Goal: Information Seeking & Learning: Learn about a topic

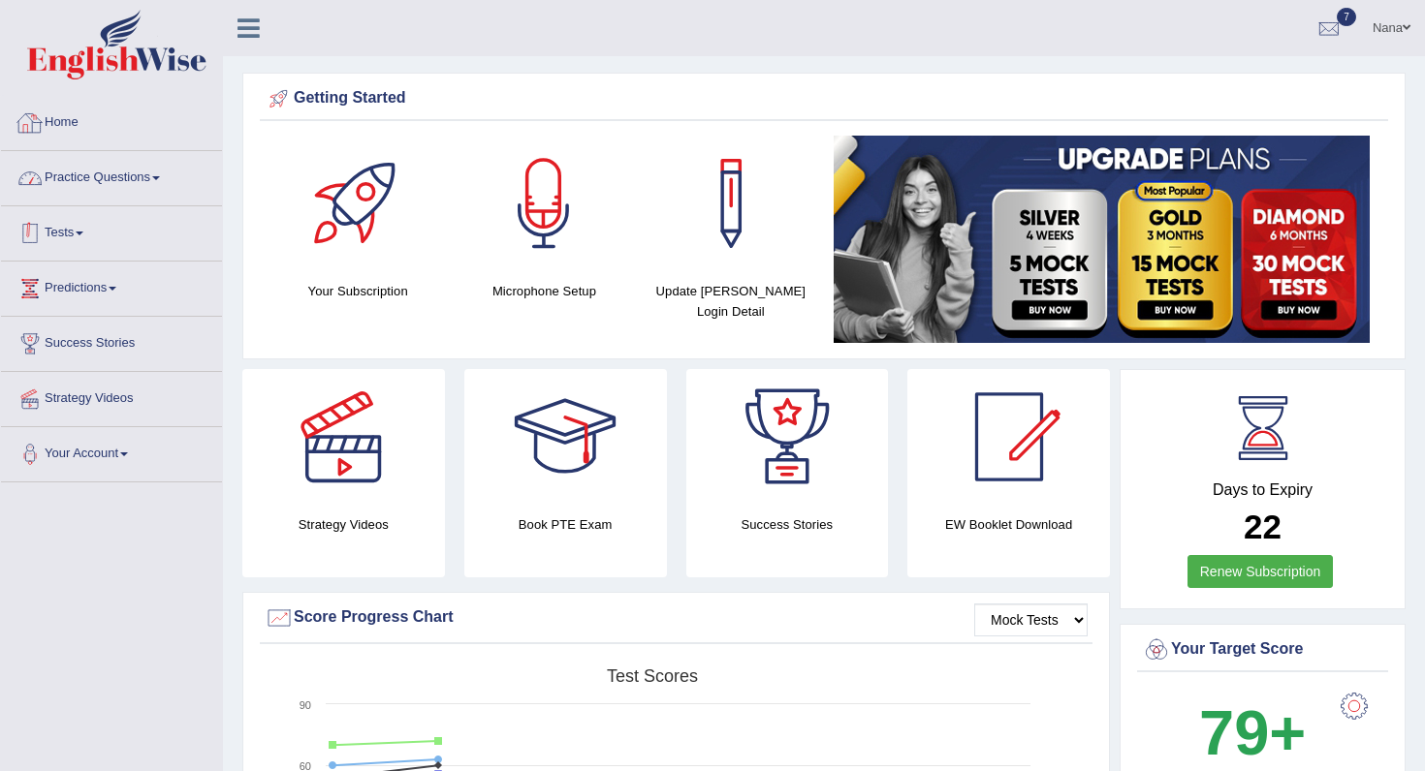
click at [84, 182] on link "Practice Questions" at bounding box center [111, 175] width 221 height 48
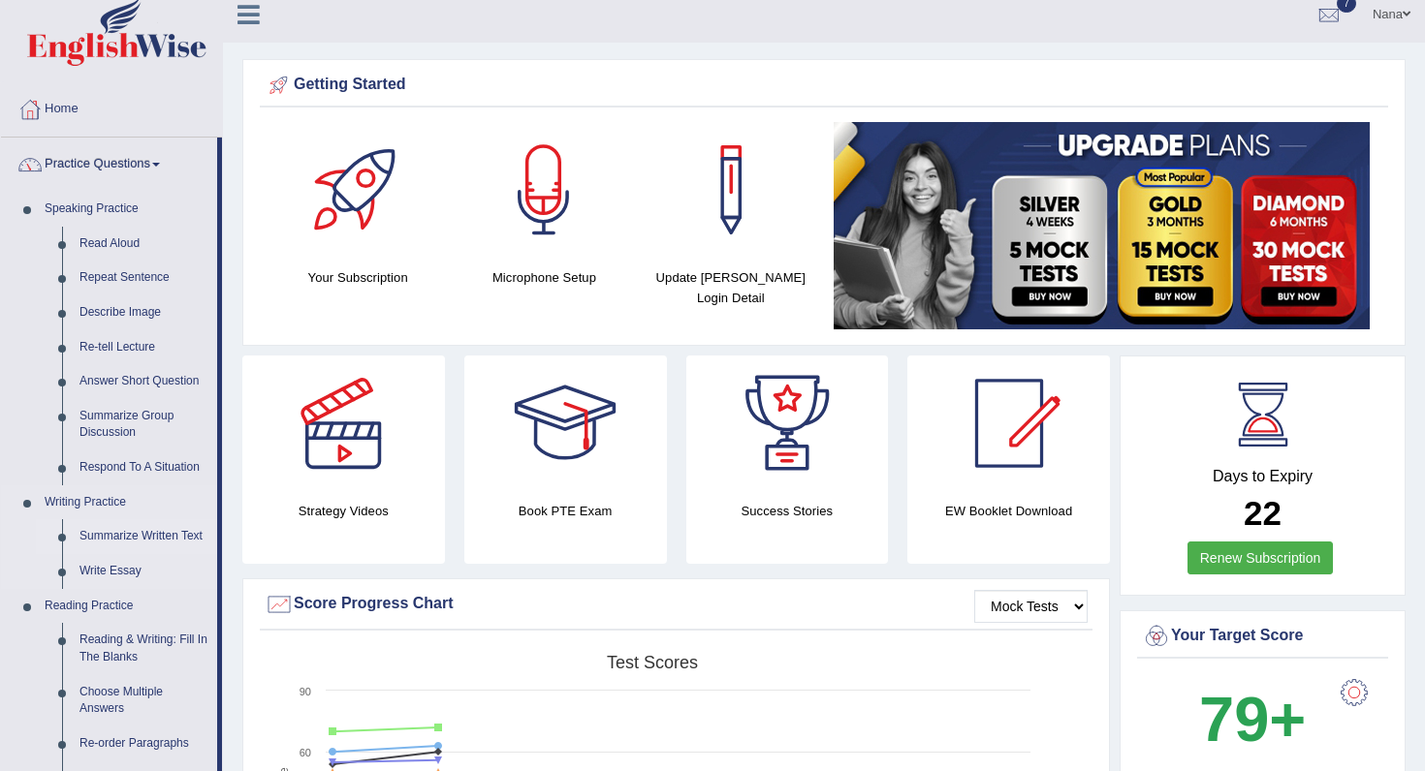
scroll to position [16, 0]
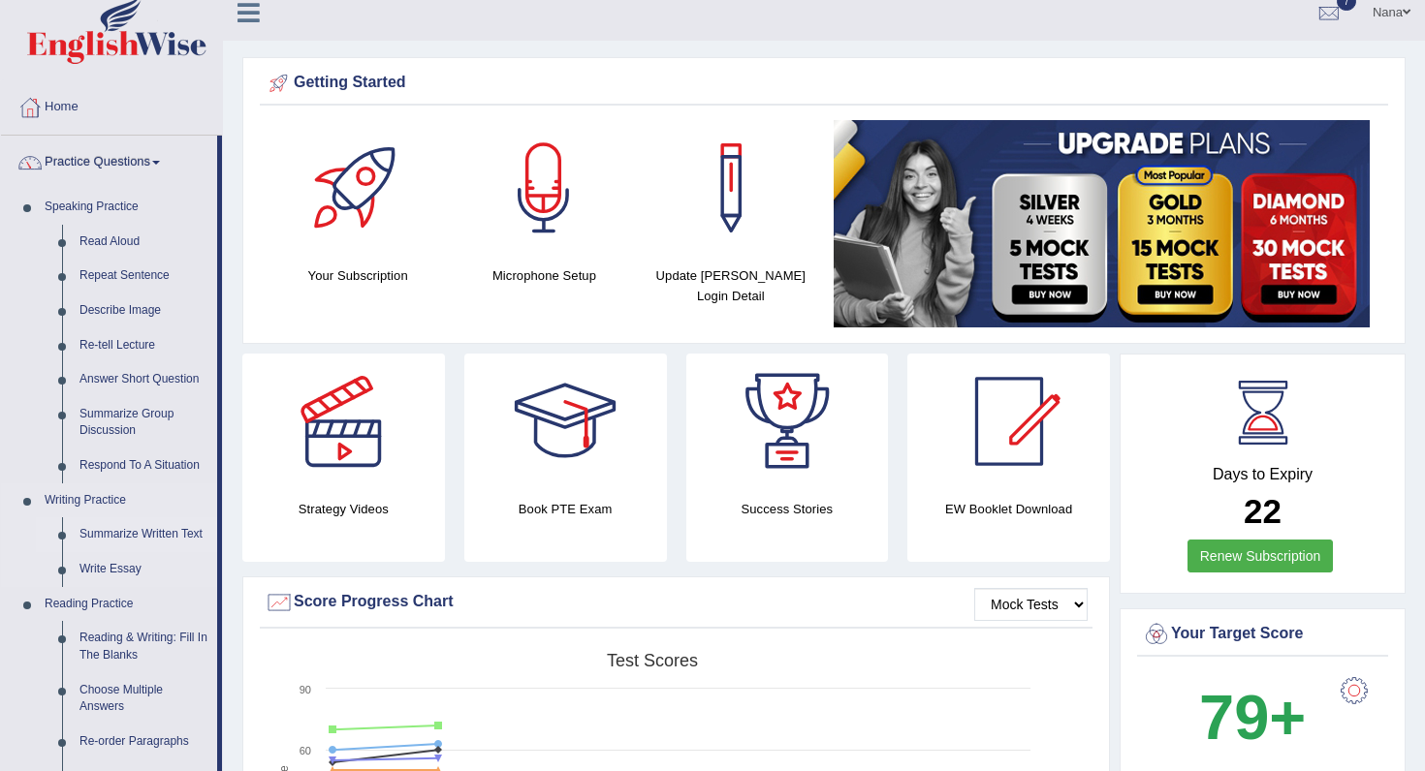
click at [107, 540] on link "Summarize Written Text" at bounding box center [144, 535] width 146 height 35
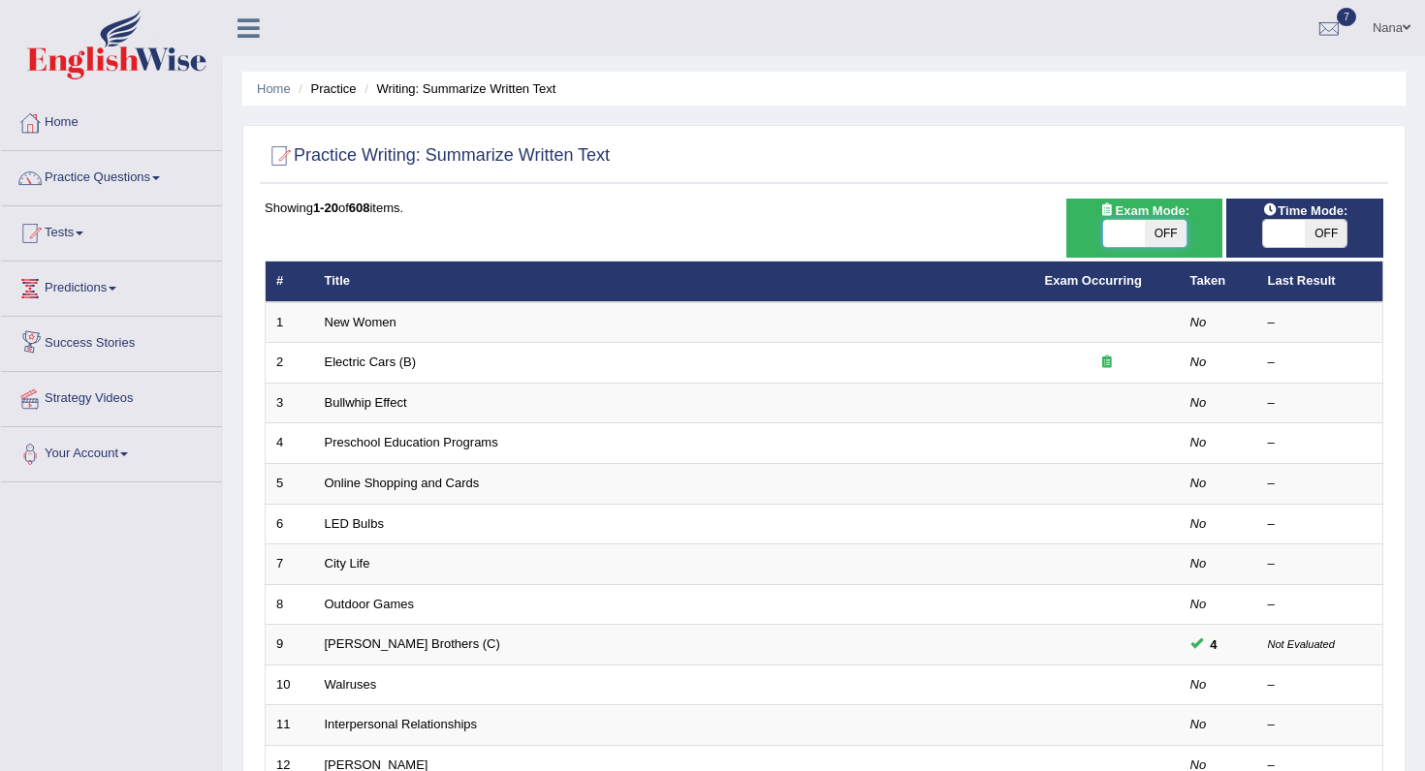
click at [1125, 239] on span at bounding box center [1124, 233] width 42 height 27
checkbox input "true"
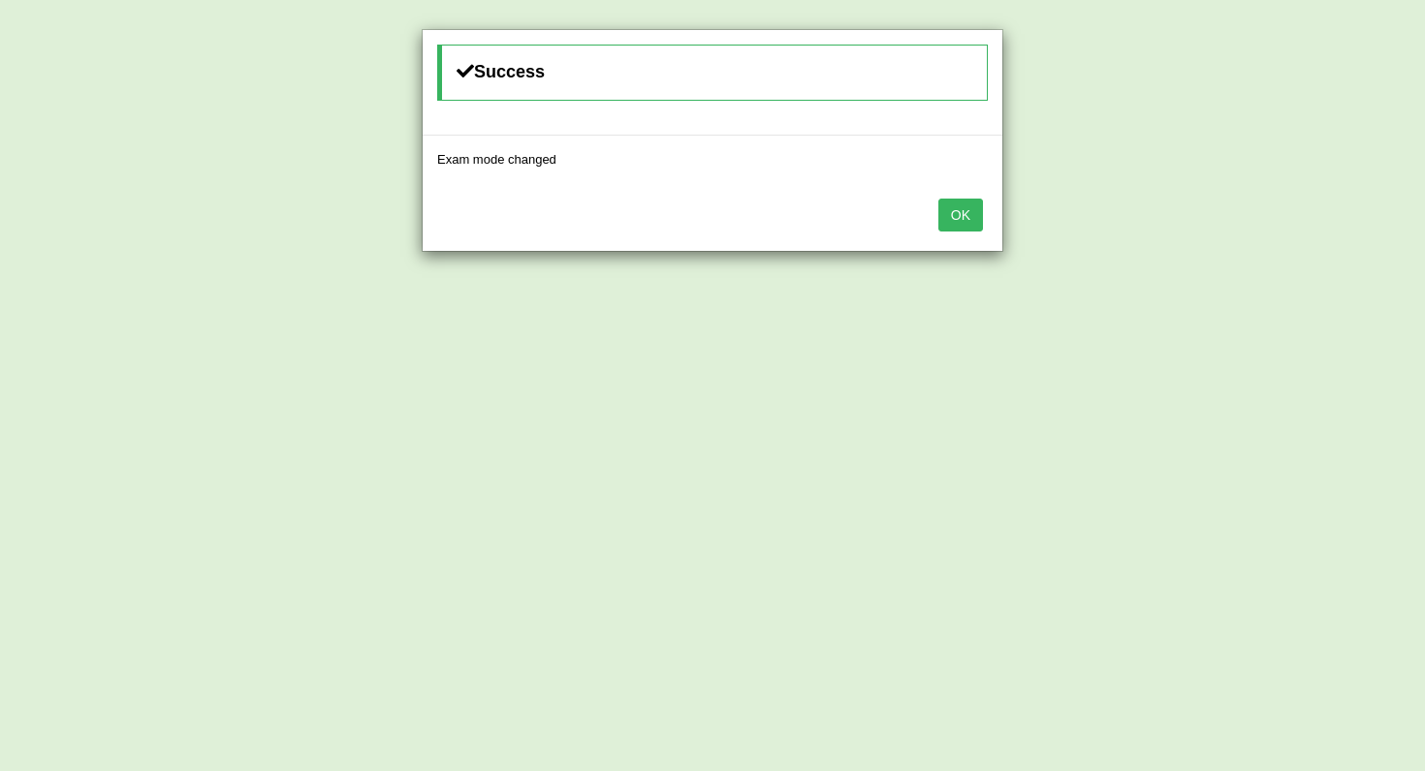
click at [974, 217] on button "OK" at bounding box center [960, 215] width 45 height 33
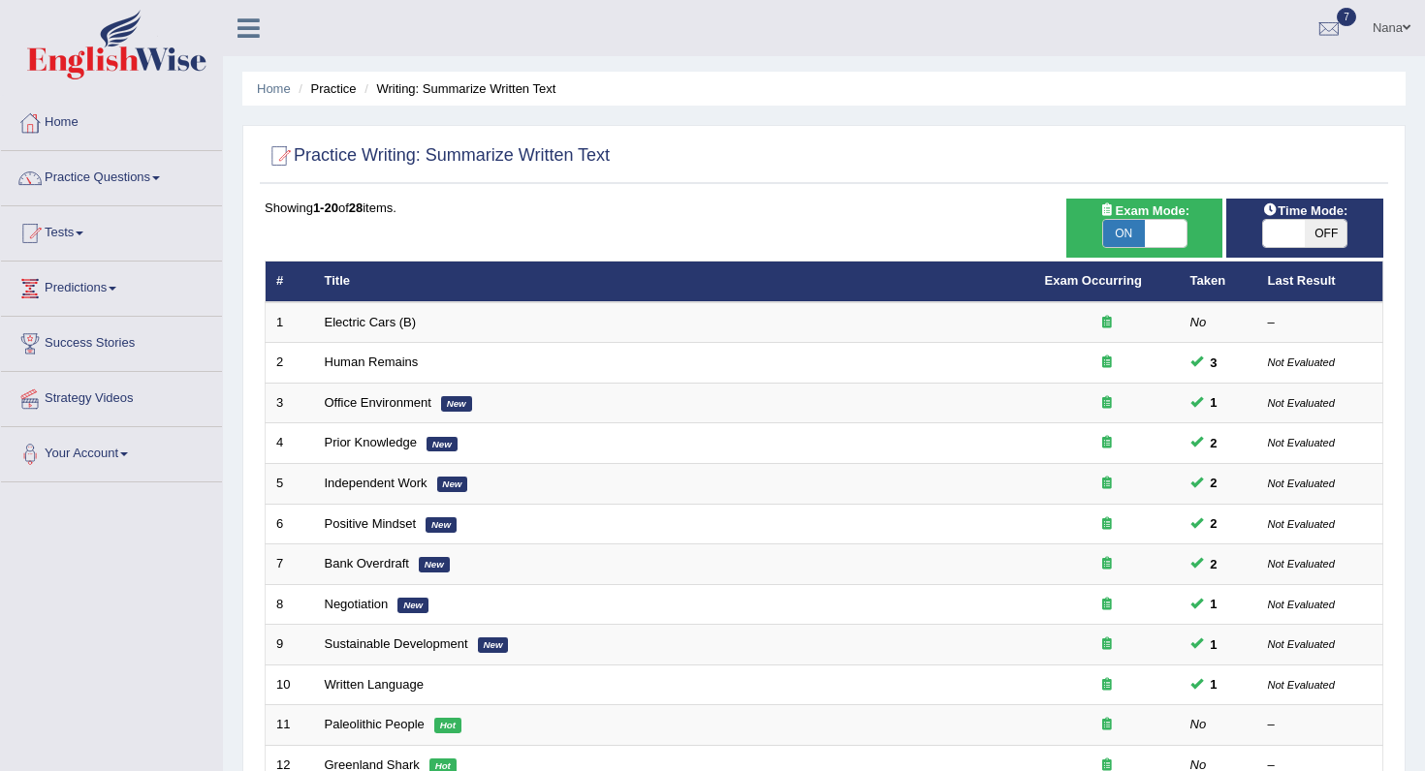
click at [1311, 233] on span "OFF" at bounding box center [1326, 233] width 42 height 27
checkbox input "true"
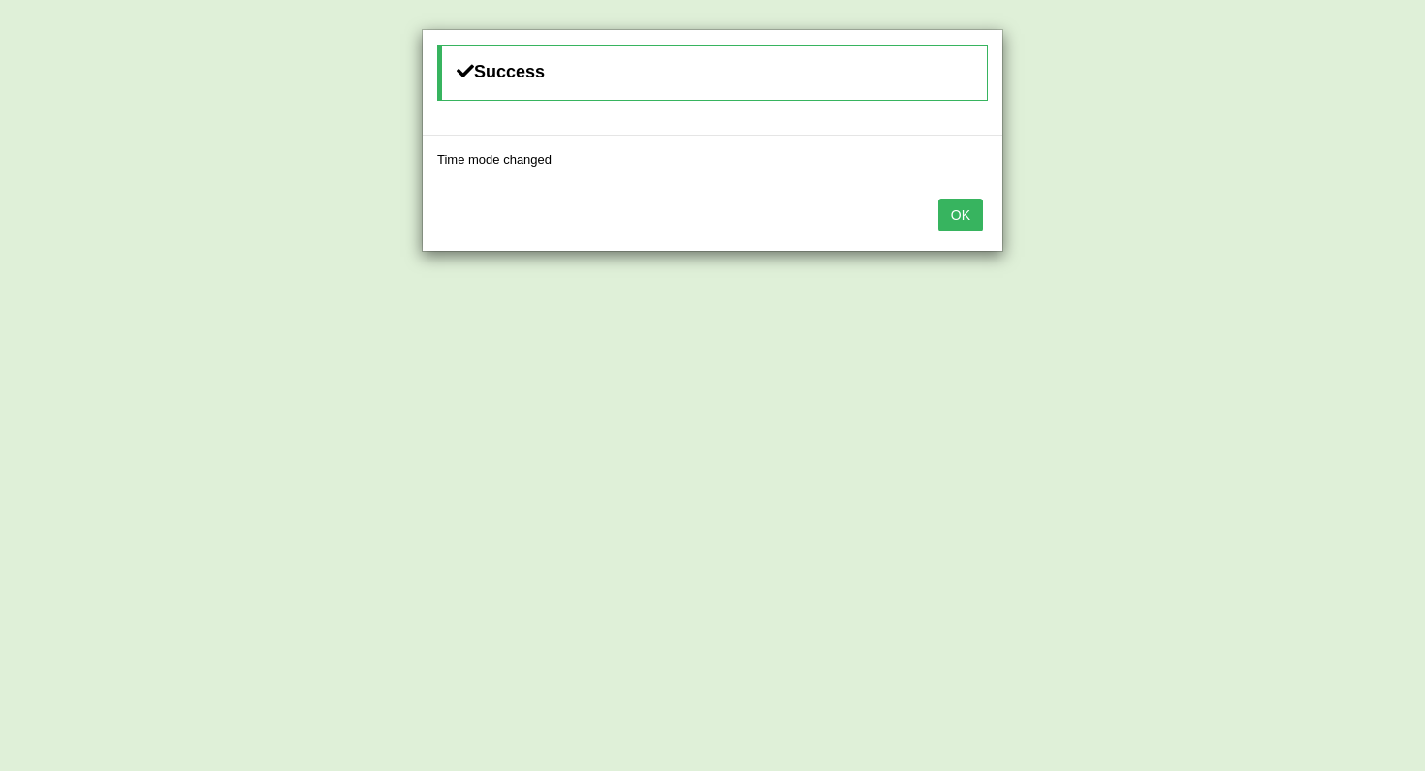
click at [940, 218] on button "OK" at bounding box center [960, 215] width 45 height 33
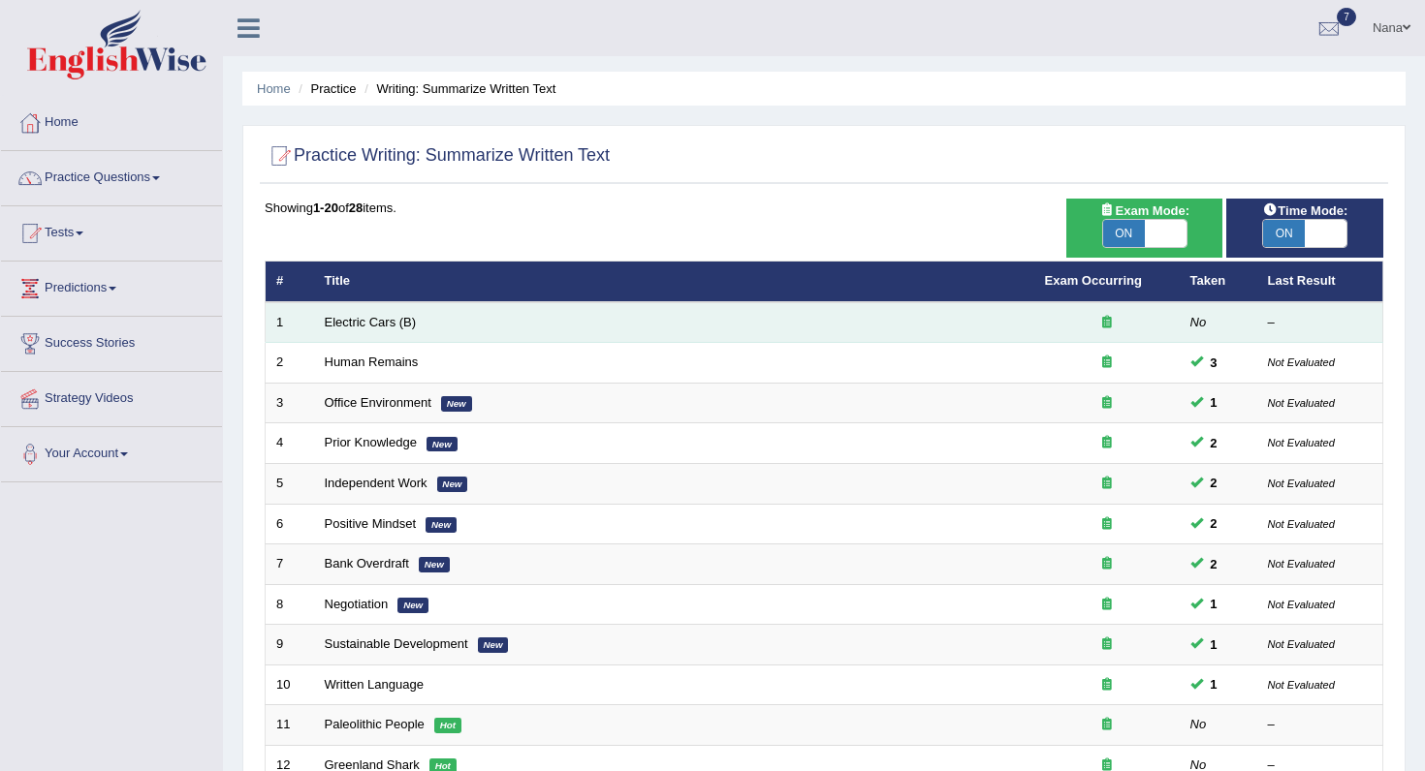
click at [362, 330] on td "Electric Cars (B)" at bounding box center [674, 322] width 720 height 41
click at [362, 328] on link "Electric Cars (B)" at bounding box center [371, 322] width 92 height 15
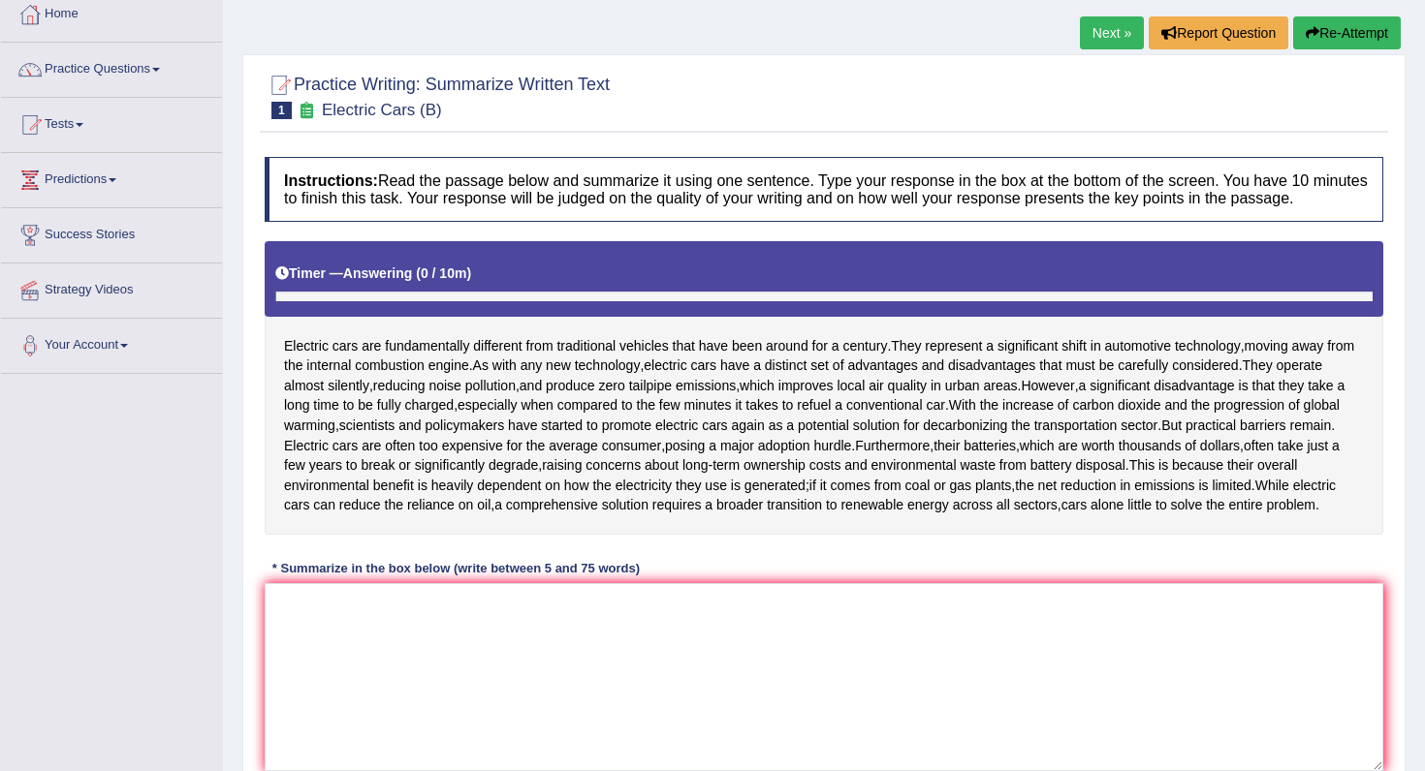
scroll to position [286, 0]
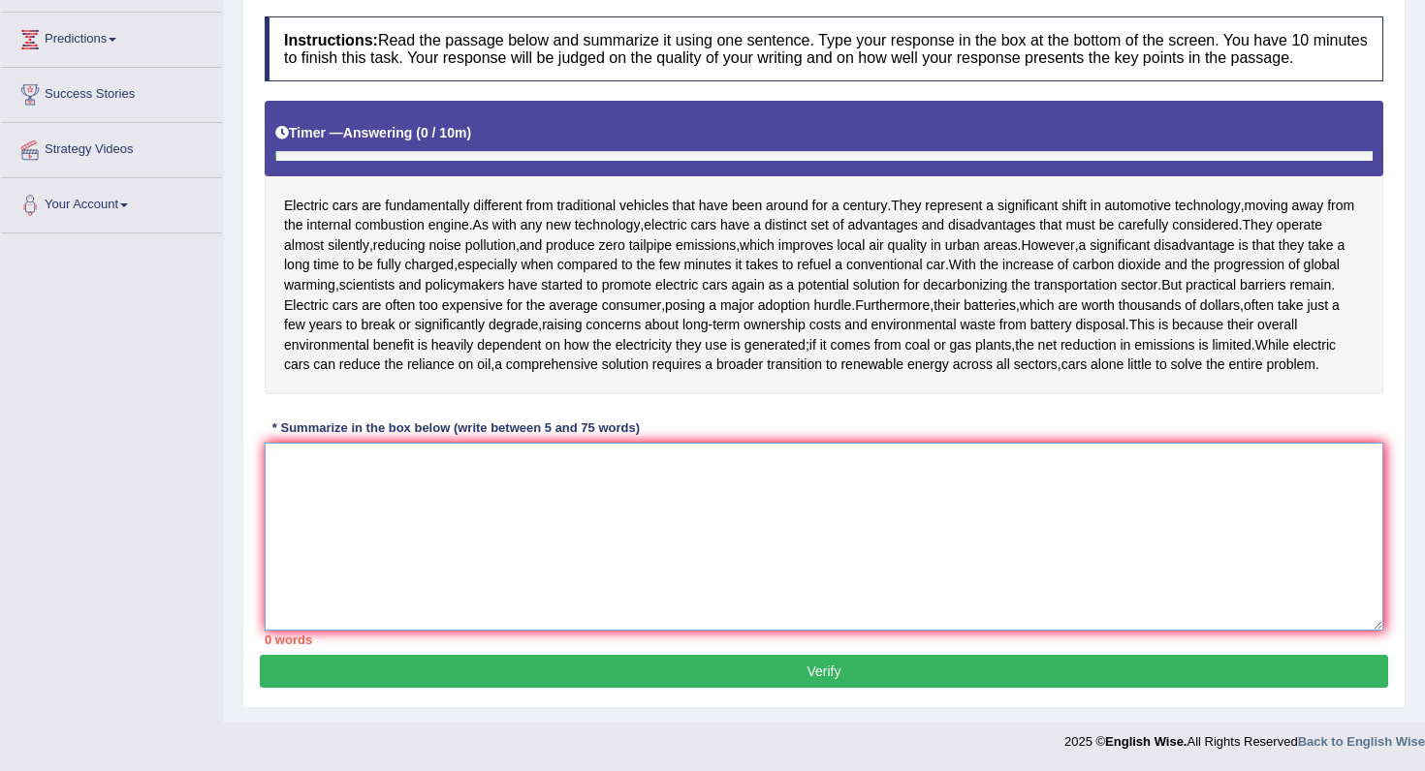
click at [435, 516] on textarea at bounding box center [824, 537] width 1118 height 188
type textarea "T"
type textarea "t"
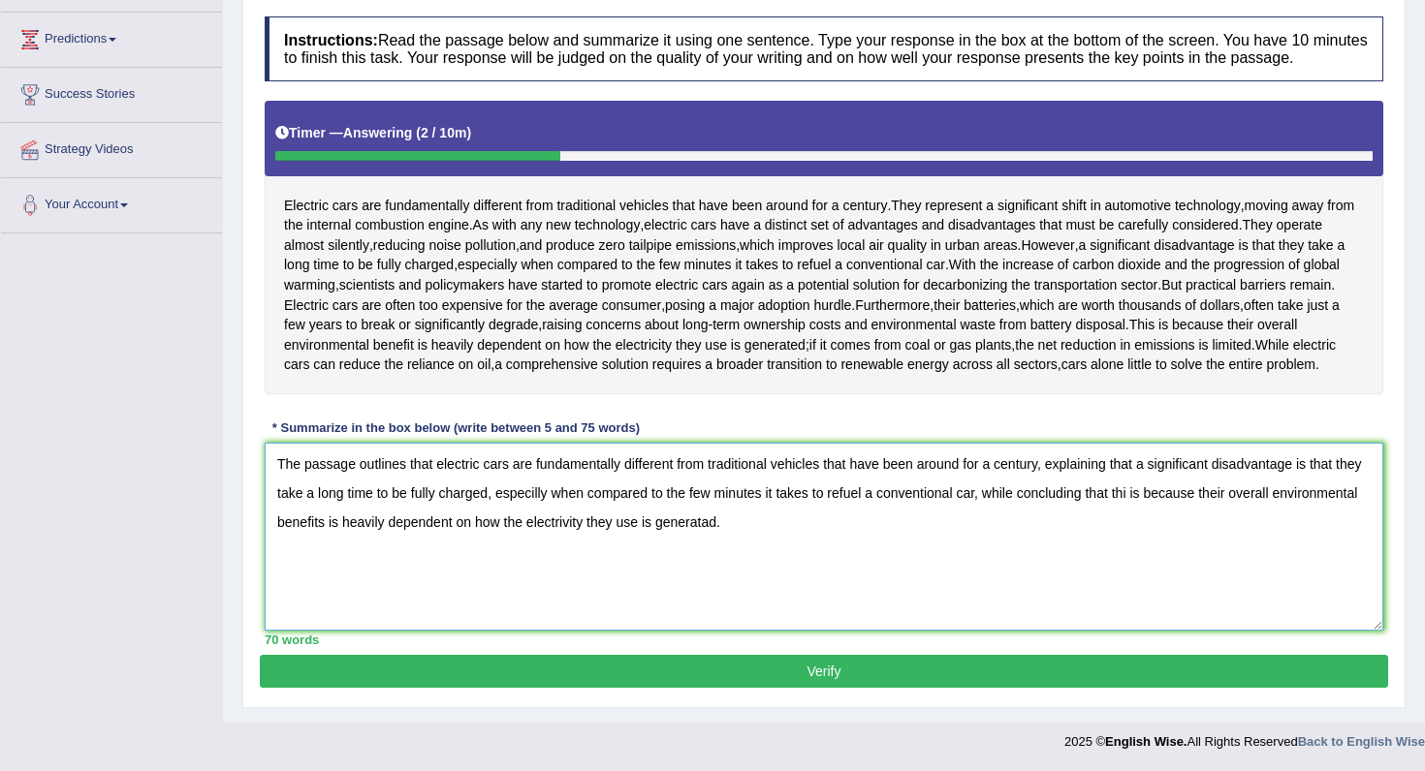
click at [802, 518] on textarea "The passage outlines that electric cars are fundamentally different from tradit…" at bounding box center [824, 537] width 1118 height 188
type textarea "The passage outlines that electric cars are fundamentally different from tradit…"
click at [818, 639] on div "70 words" at bounding box center [824, 640] width 1118 height 18
click at [818, 669] on button "Verify" at bounding box center [824, 671] width 1128 height 33
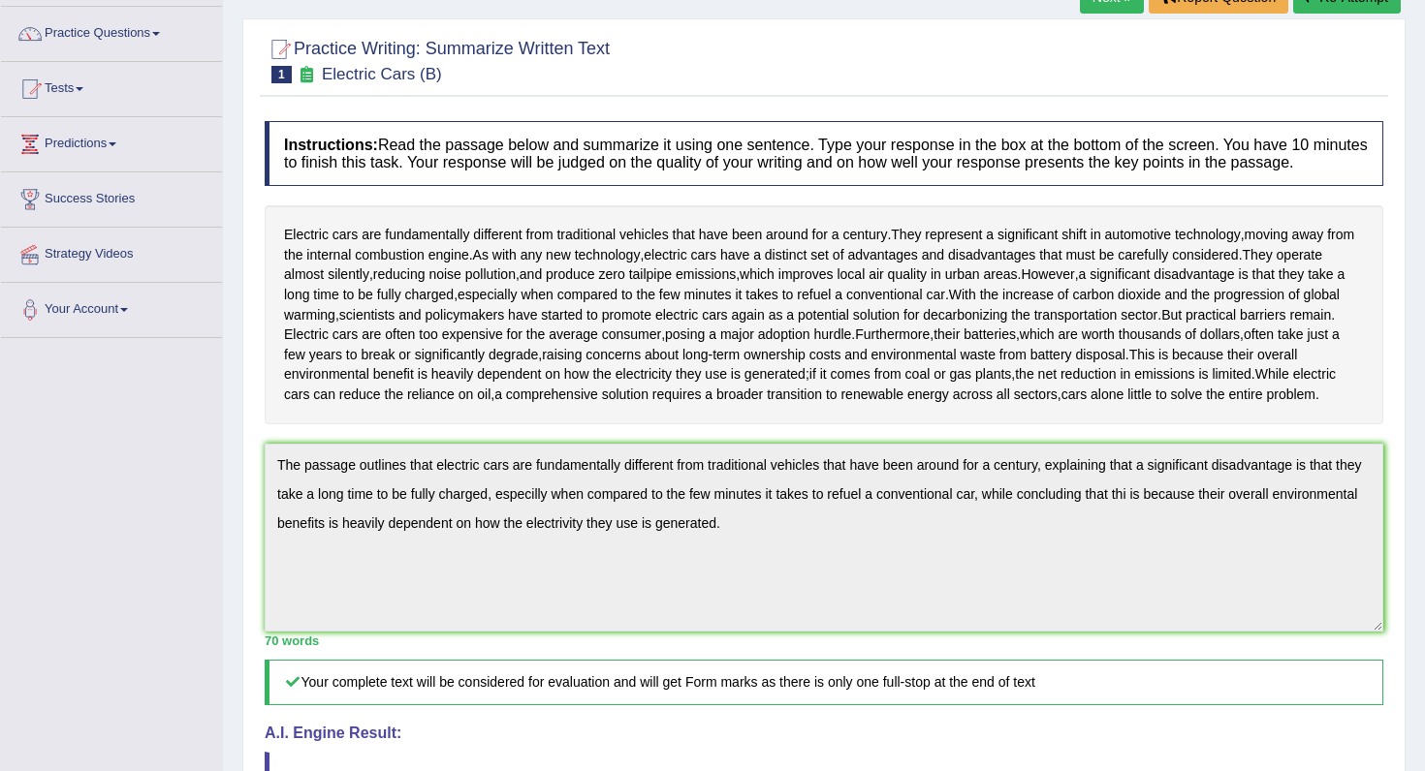
scroll to position [0, 0]
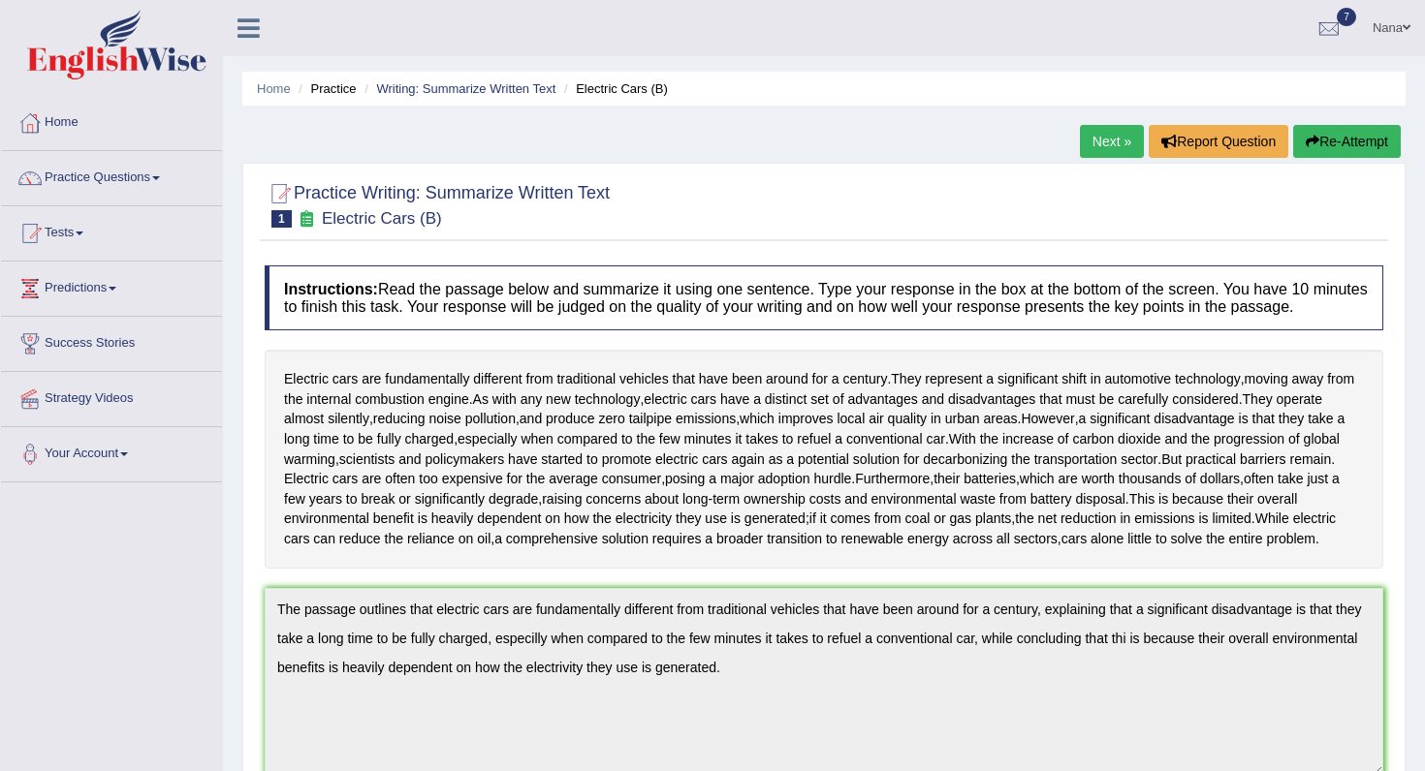
click at [1309, 142] on icon "button" at bounding box center [1313, 142] width 14 height 14
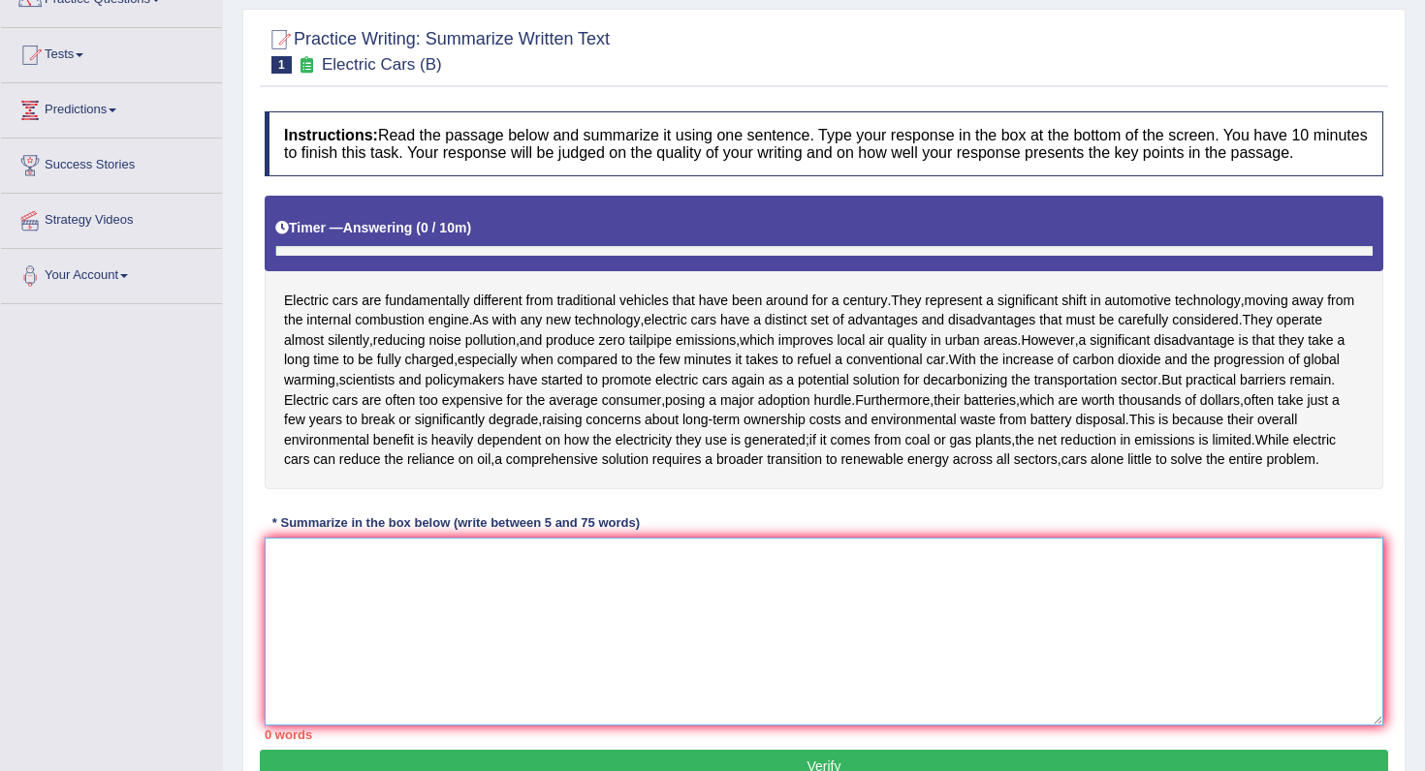
click at [630, 664] on textarea at bounding box center [824, 632] width 1118 height 188
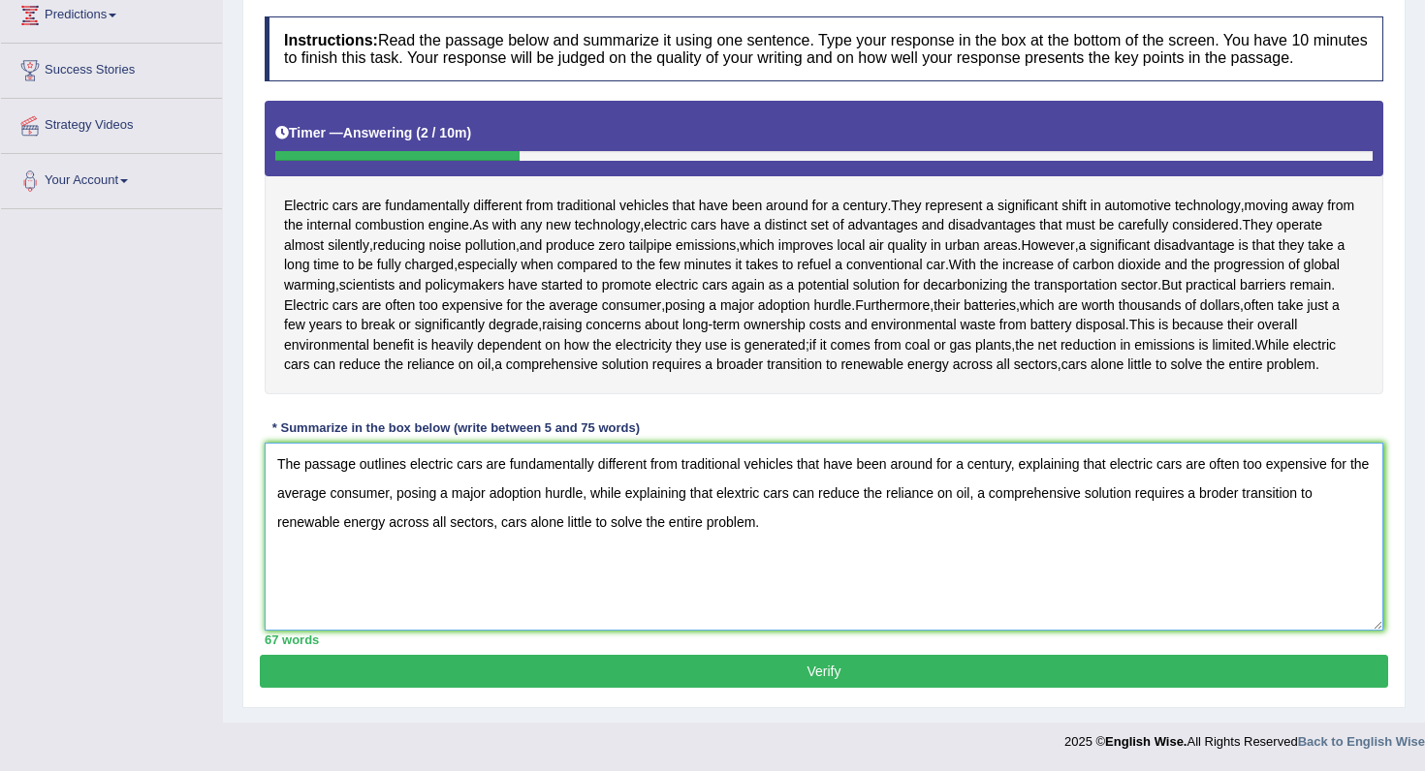
scroll to position [310, 0]
type textarea "The passage outlines electric cars are fundamentally different from traditional…"
click at [631, 674] on button "Verify" at bounding box center [824, 671] width 1128 height 33
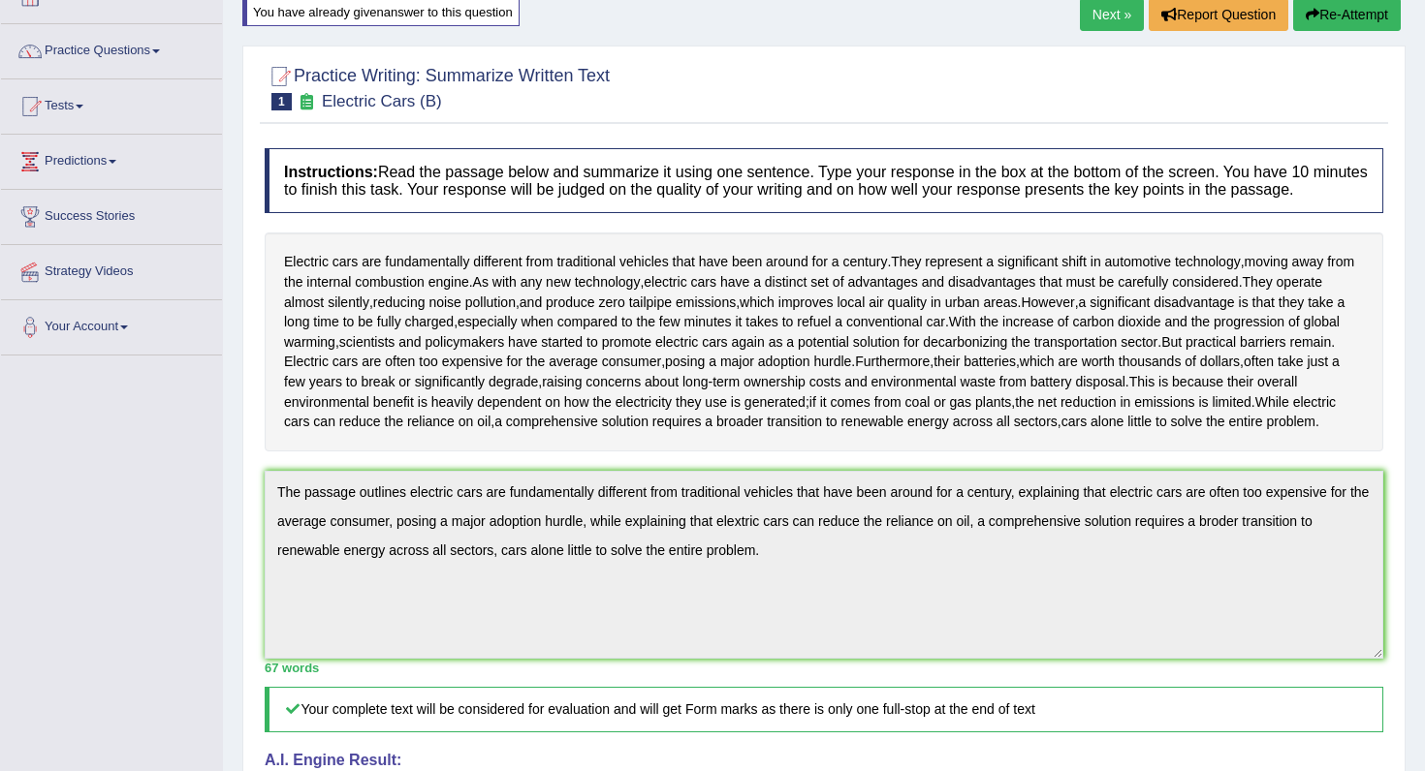
scroll to position [0, 0]
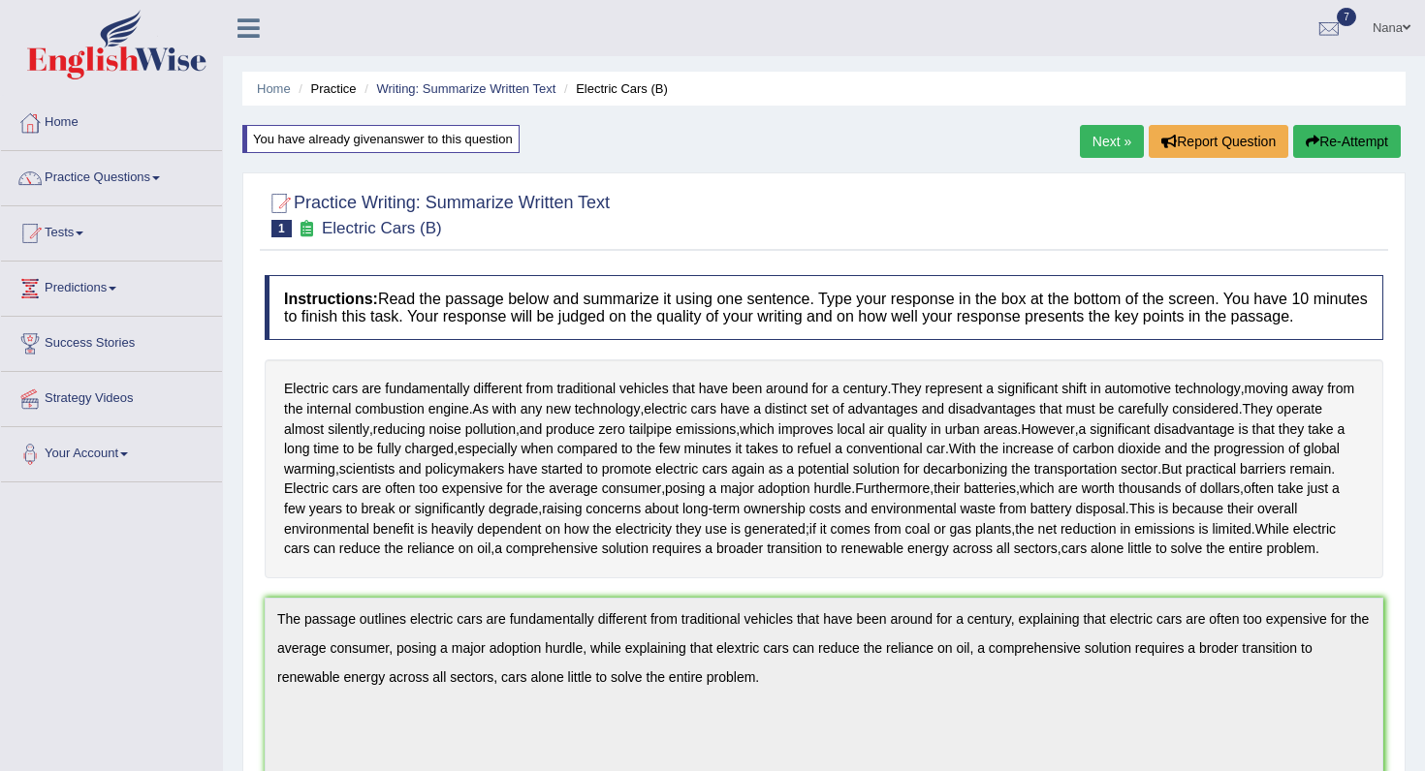
click at [1345, 136] on button "Re-Attempt" at bounding box center [1347, 141] width 108 height 33
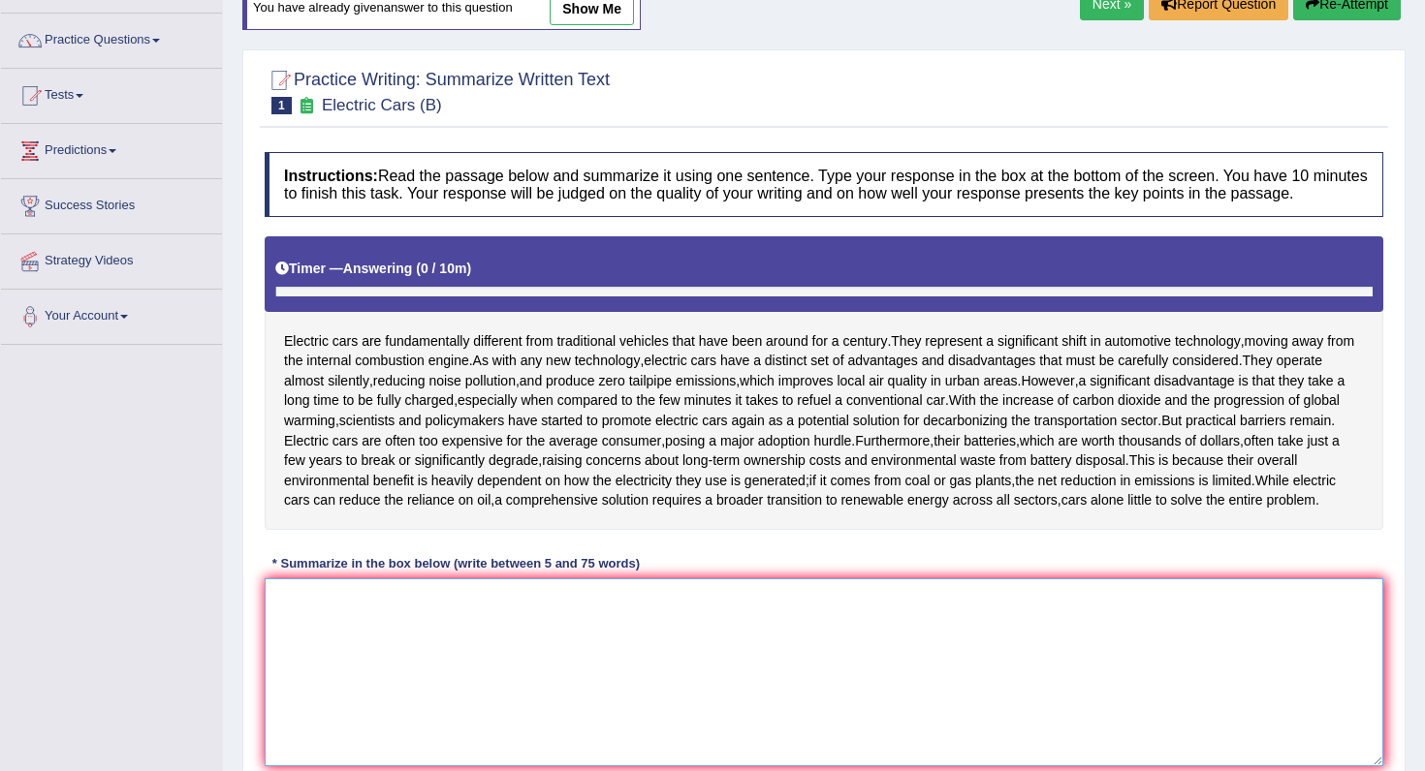
click at [963, 622] on textarea at bounding box center [824, 673] width 1118 height 188
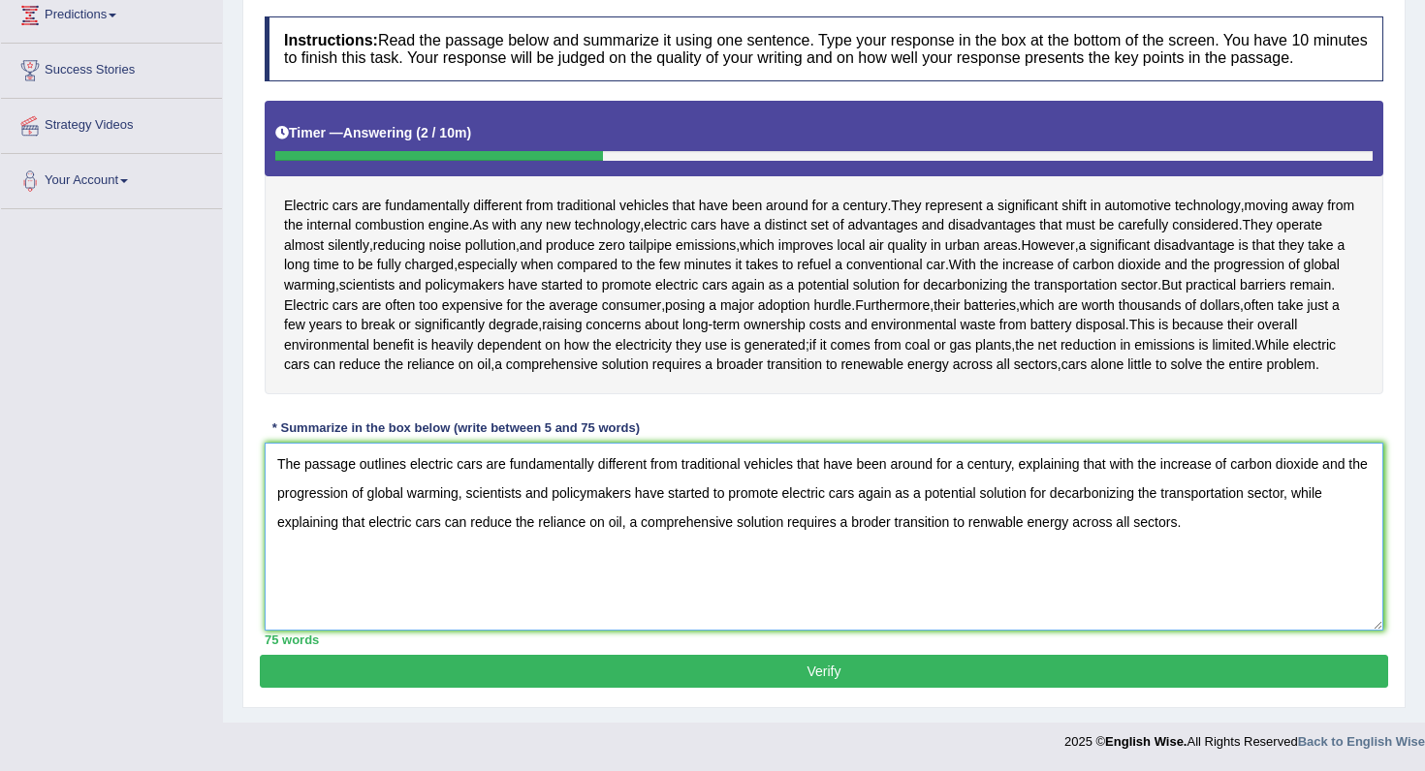
scroll to position [310, 0]
type textarea "The passage outlines electric cars are fundamentally different from traditional…"
click at [892, 670] on button "Verify" at bounding box center [824, 671] width 1128 height 33
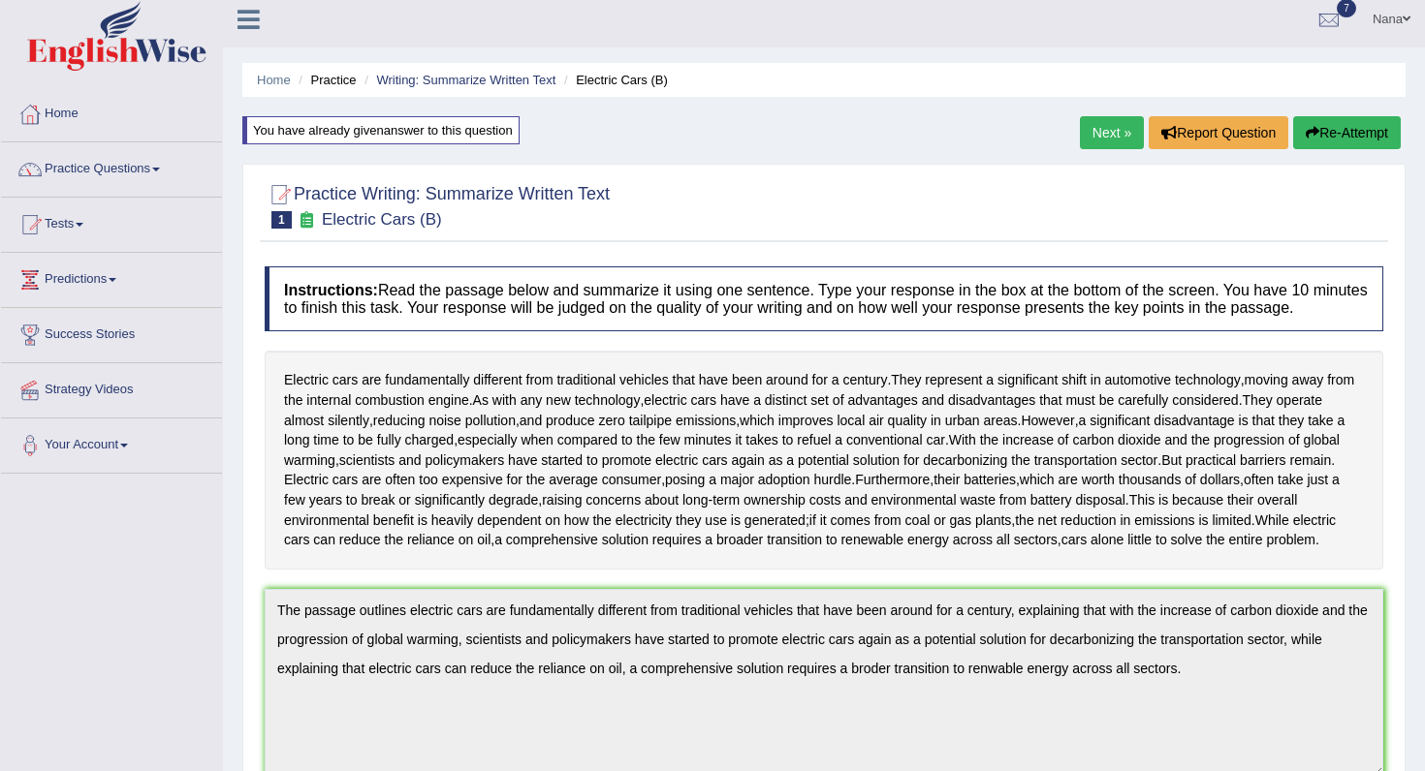
scroll to position [17, 0]
